Goal: Task Accomplishment & Management: Manage account settings

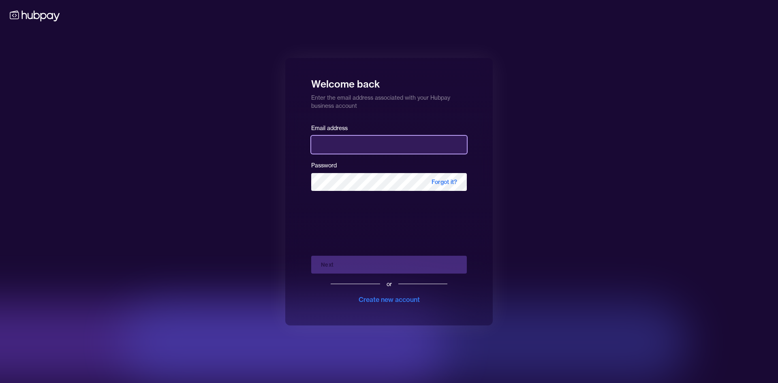
click at [394, 142] on input "email" at bounding box center [389, 145] width 156 height 18
type input "**********"
